Goal: Book appointment/travel/reservation

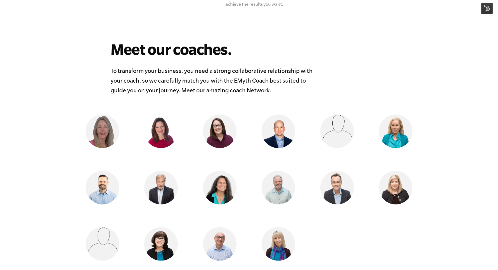
scroll to position [395, 0]
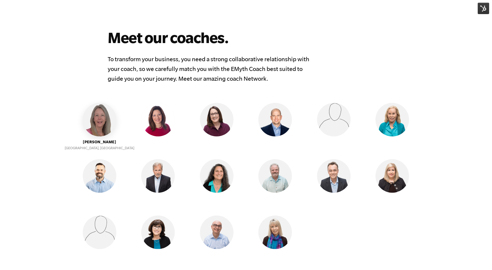
click at [100, 115] on img at bounding box center [100, 120] width 34 height 34
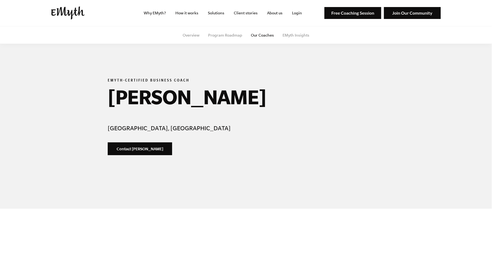
select select "Executive"
select select "[GEOGRAPHIC_DATA]"
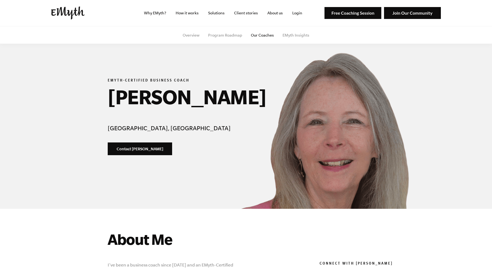
select select "Executive"
select select "[GEOGRAPHIC_DATA]"
select select "Executive"
select select "[GEOGRAPHIC_DATA]"
